Goal: Information Seeking & Learning: Understand process/instructions

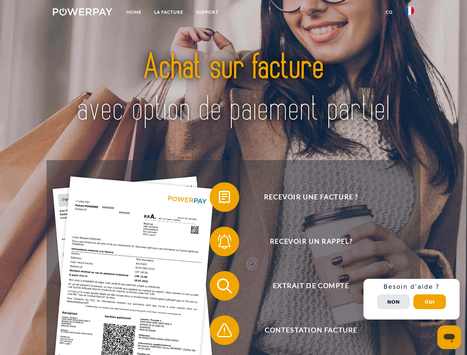
click at [82, 13] on img at bounding box center [82, 11] width 59 height 7
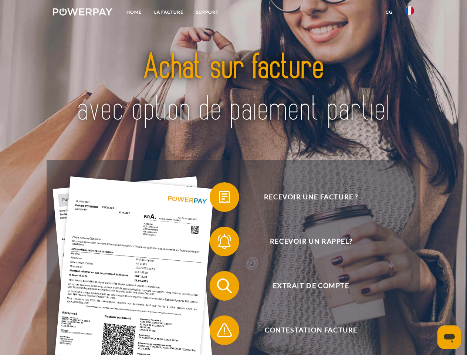
click at [409, 13] on img at bounding box center [409, 10] width 9 height 9
click at [389, 12] on link "CG" at bounding box center [389, 12] width 20 height 13
click at [219, 198] on span at bounding box center [213, 196] width 37 height 37
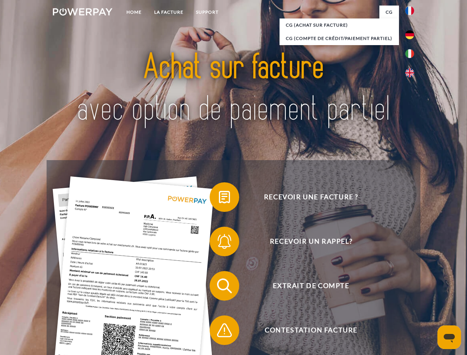
click at [219, 243] on span at bounding box center [213, 241] width 37 height 37
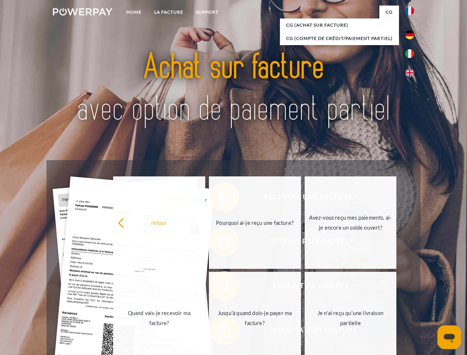
click at [219, 287] on link "Jusqu'à quand dois-je payer ma facture?" at bounding box center [255, 318] width 92 height 92
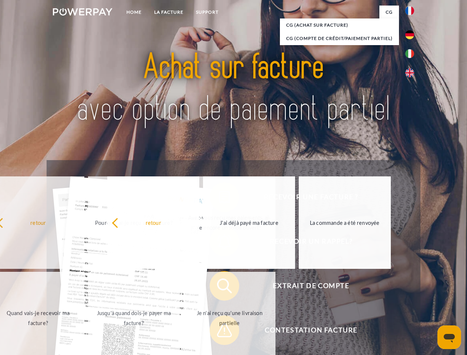
click at [219, 331] on span at bounding box center [213, 329] width 37 height 37
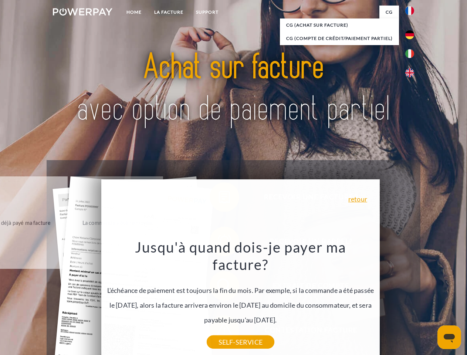
click at [411, 299] on div "Recevoir une facture ? Recevoir un rappel? Extrait de compte retour" at bounding box center [233, 308] width 373 height 296
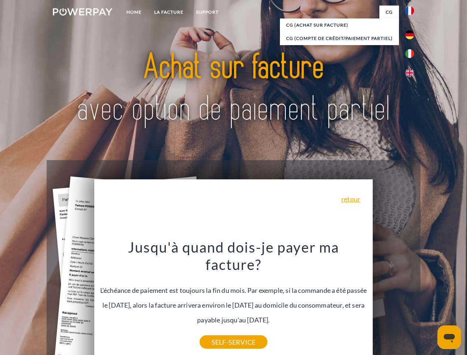
click at [393, 300] on span "Extrait de compte" at bounding box center [310, 286] width 181 height 30
click at [429, 301] on header "Home LA FACTURE Support" at bounding box center [233, 255] width 467 height 510
